Goal: Information Seeking & Learning: Learn about a topic

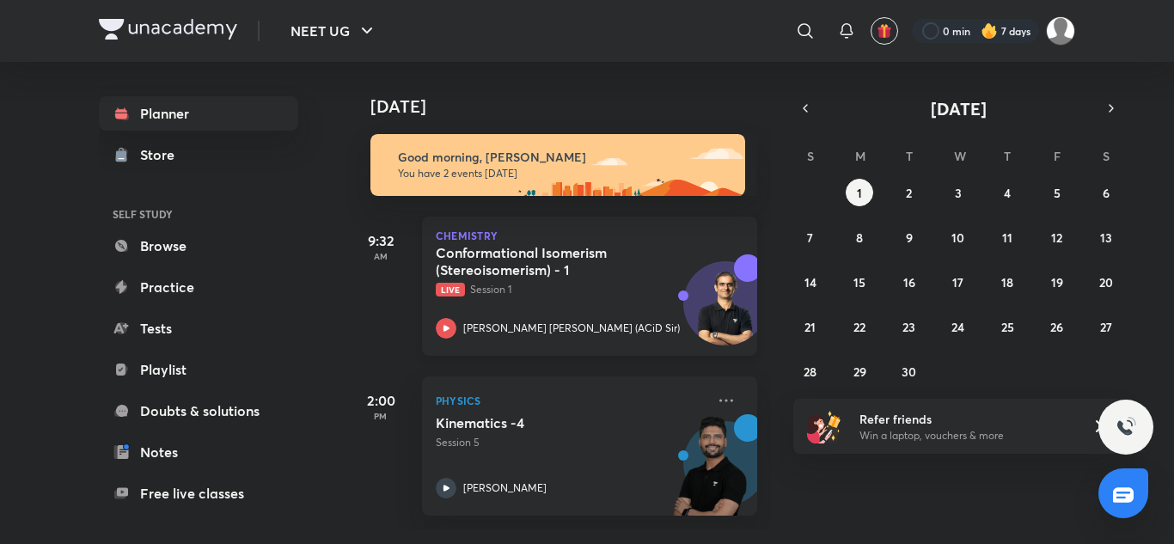
click at [600, 297] on div "Conformational Isomerism (Stereoisomerism) - 1 Live Session 1 Ajit Chandra Dive…" at bounding box center [571, 291] width 270 height 95
